Goal: Task Accomplishment & Management: Manage account settings

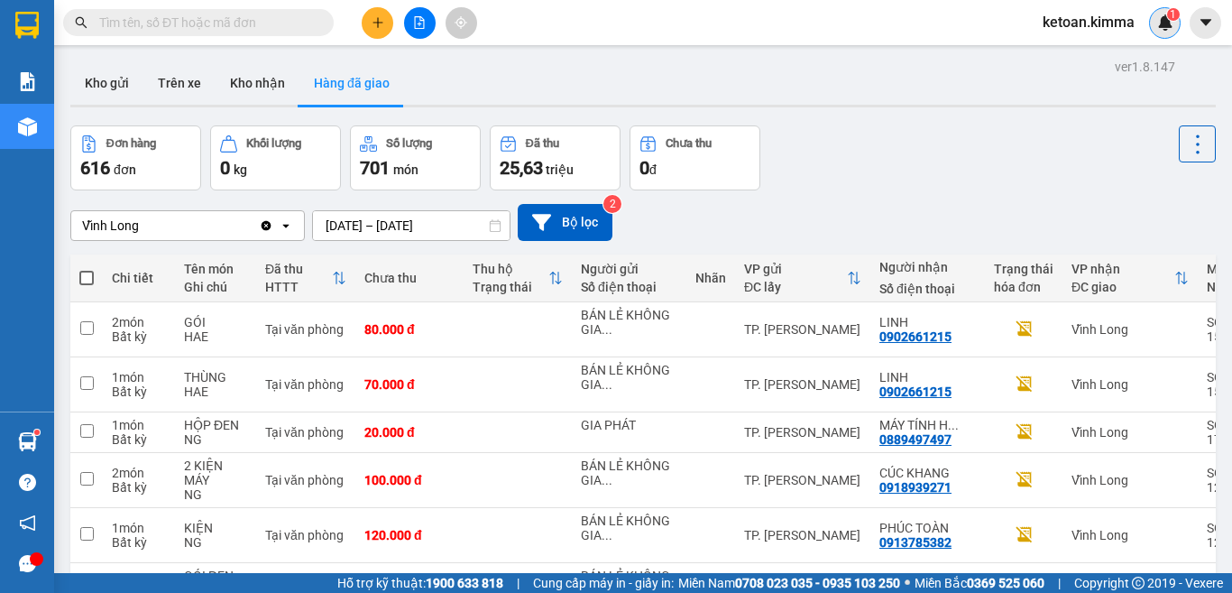
click at [1166, 19] on img at bounding box center [1165, 22] width 16 height 16
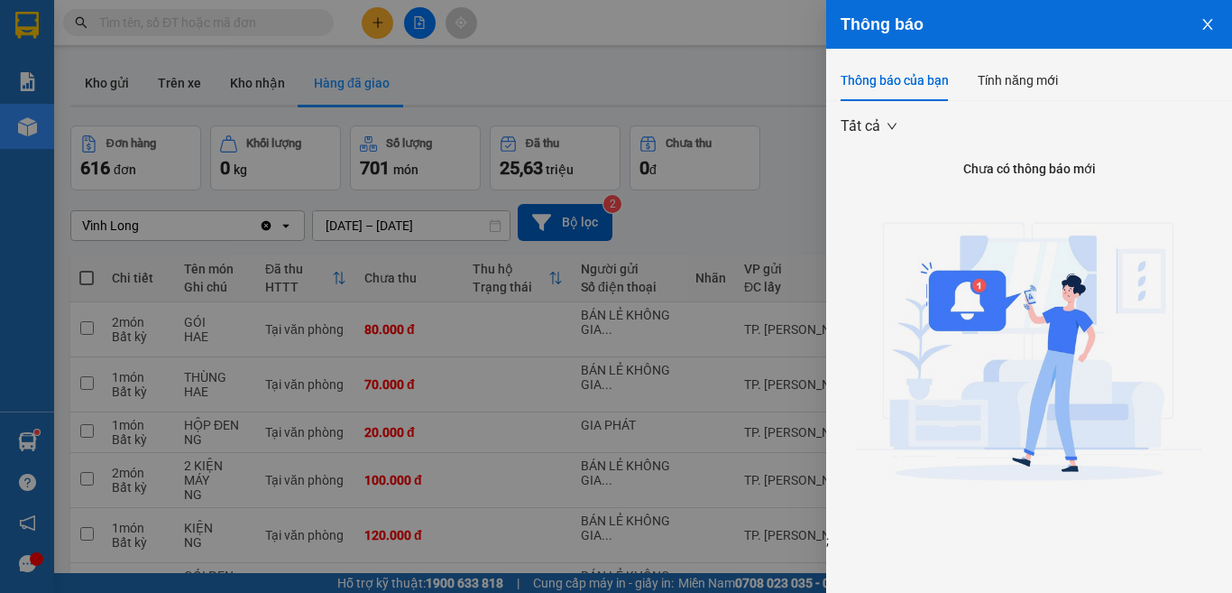
click at [1205, 22] on icon "close" at bounding box center [1207, 24] width 10 height 11
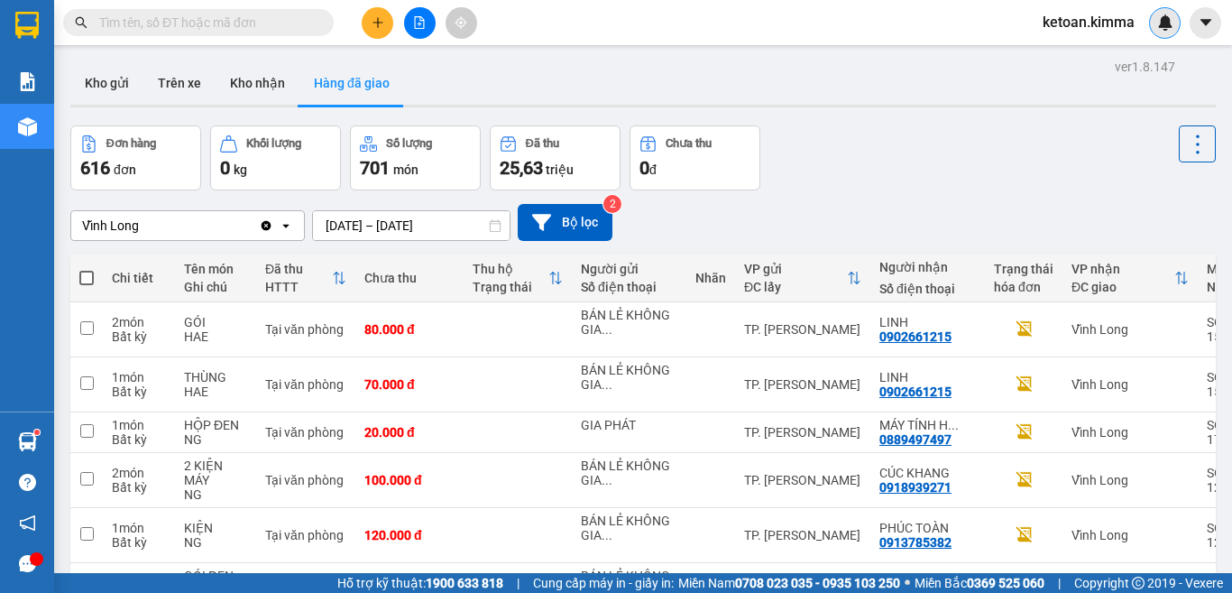
click at [1162, 25] on img at bounding box center [1165, 22] width 16 height 16
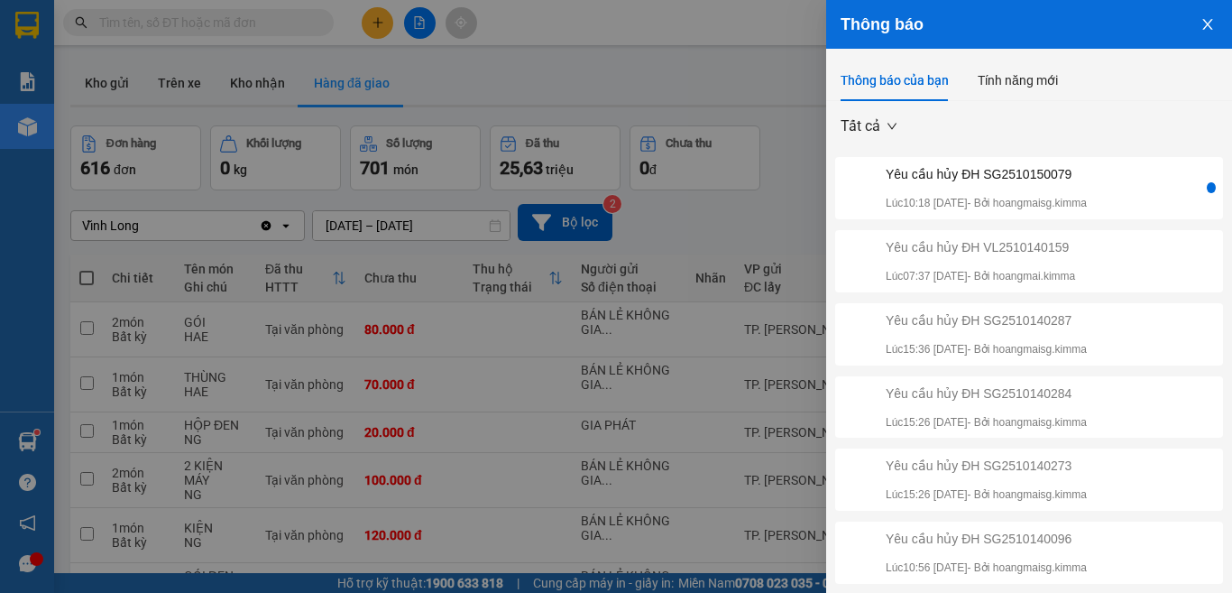
click at [989, 174] on div "Yêu cầu hủy ĐH SG2510150079" at bounding box center [986, 174] width 201 height 20
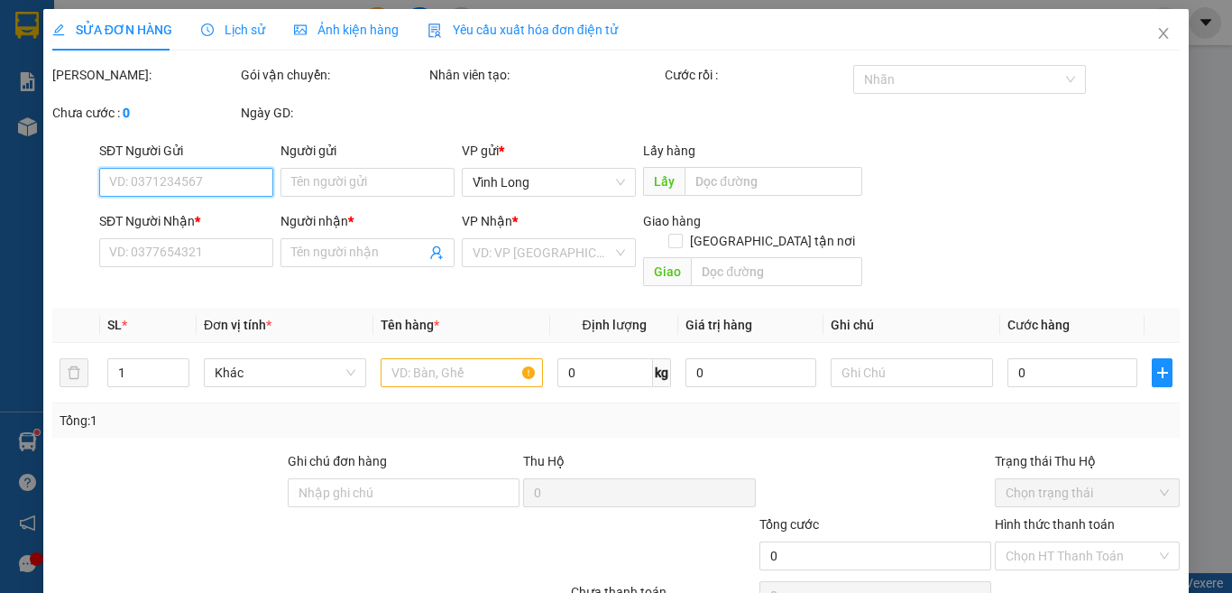
type input "BÁN LẺ KHÔNG GIAO HOÁ ĐƠN"
type input "0948238281"
type input "BẢO"
checkbox input "true"
type input "GTN"
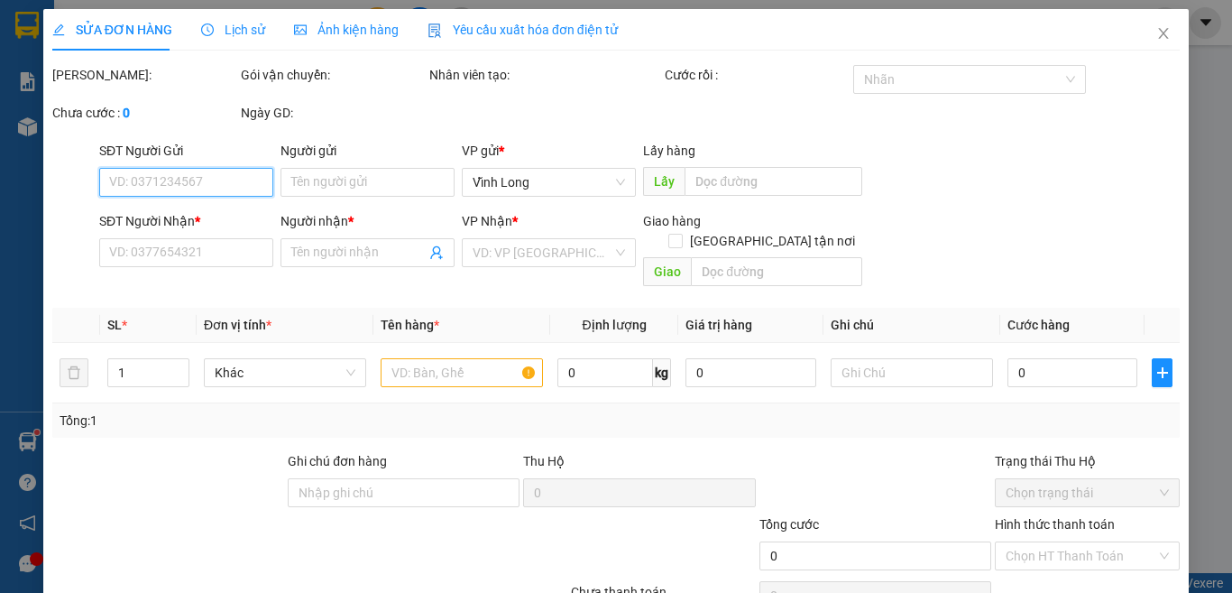
type input "320.000"
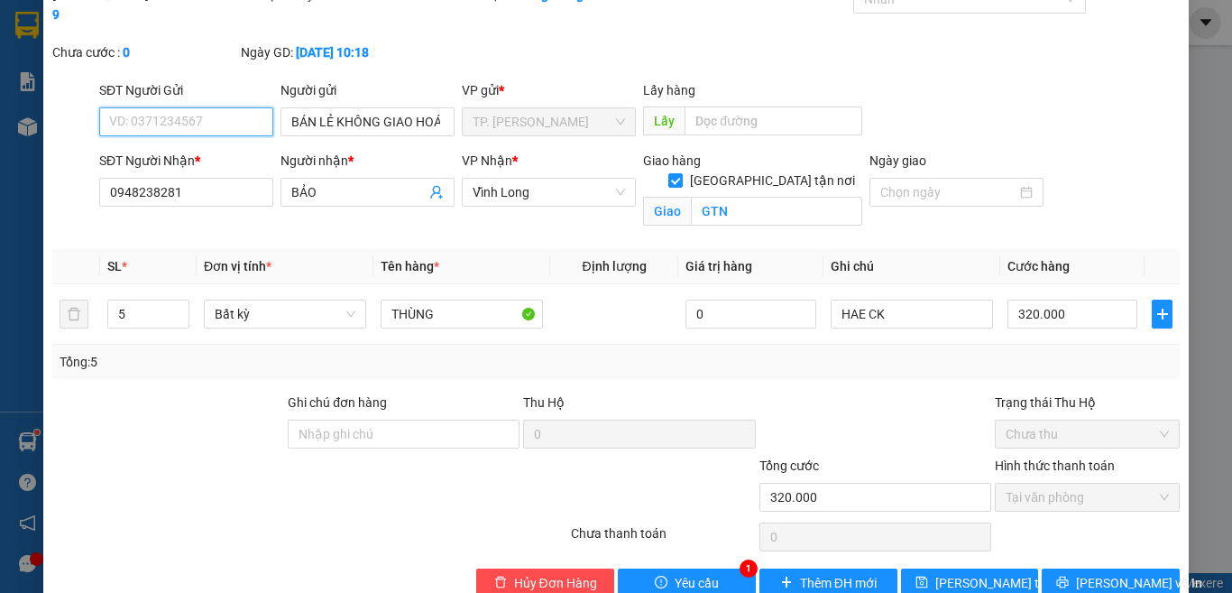
scroll to position [100, 0]
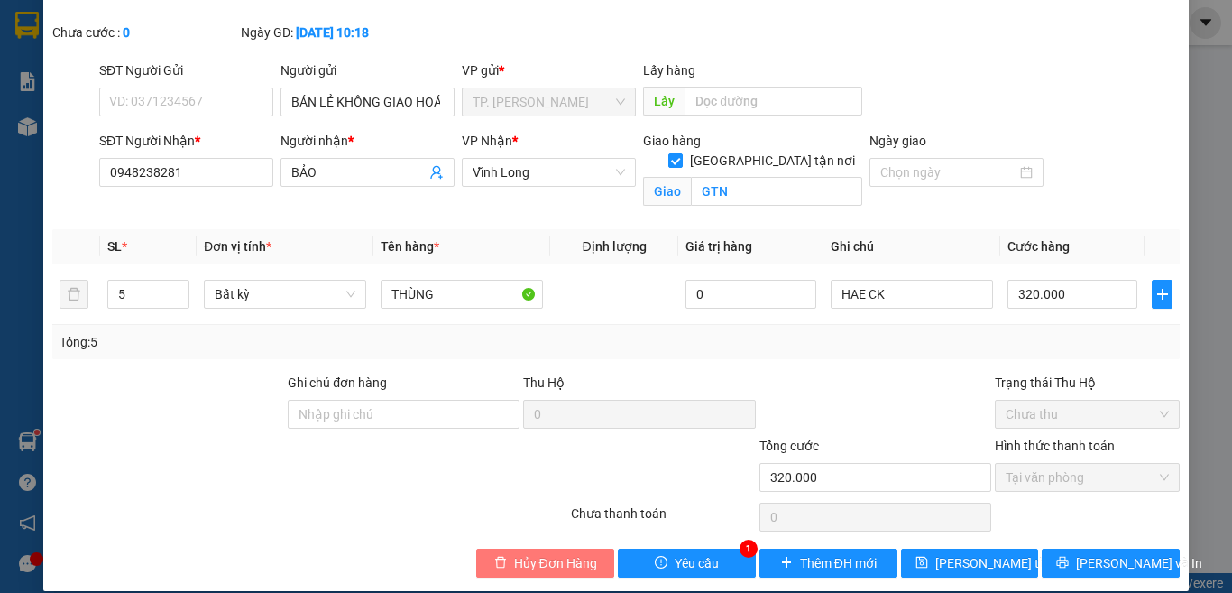
click at [519, 553] on span "Hủy Đơn Hàng" at bounding box center [555, 563] width 83 height 20
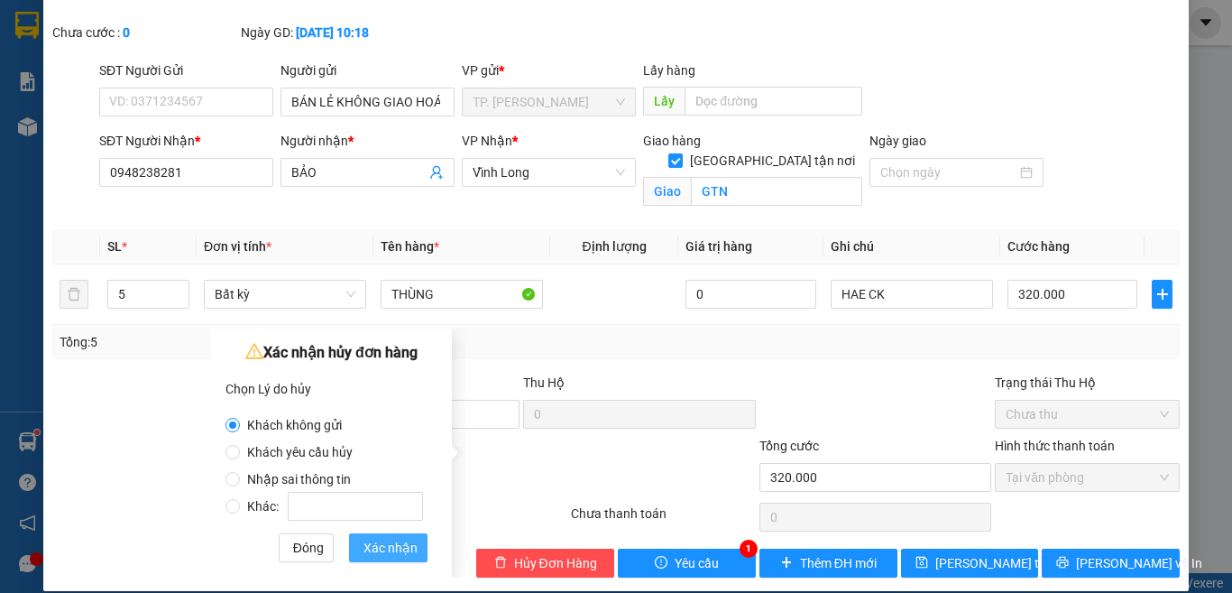
click at [388, 551] on span "Xác nhận" at bounding box center [390, 547] width 54 height 20
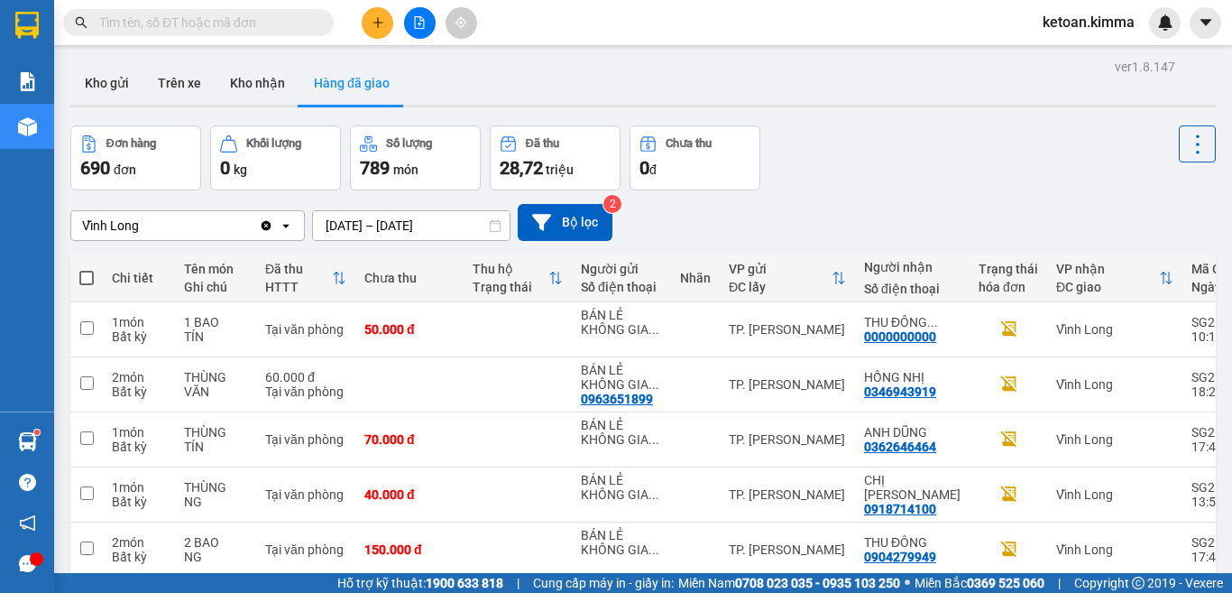
click at [964, 172] on div "Đơn hàng 690 đơn Khối lượng 0 kg Số lượng 789 món Đã thu 28,72 triệu Chưa thu 0…" at bounding box center [642, 157] width 1145 height 65
